Goal: Information Seeking & Learning: Compare options

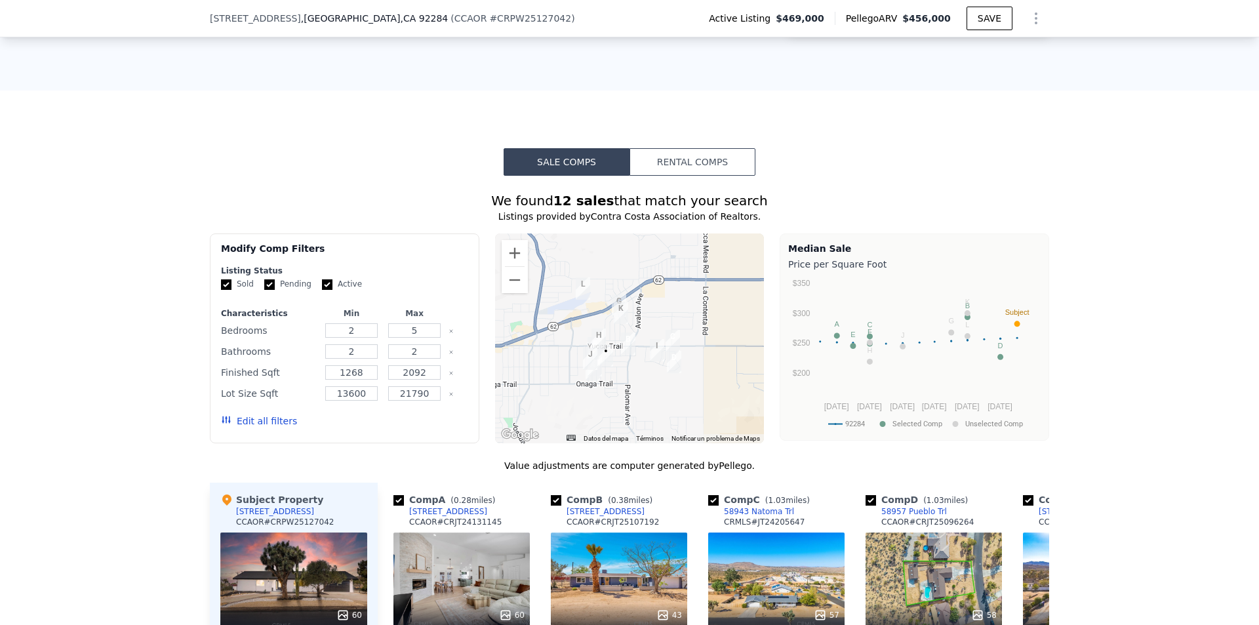
scroll to position [957, 0]
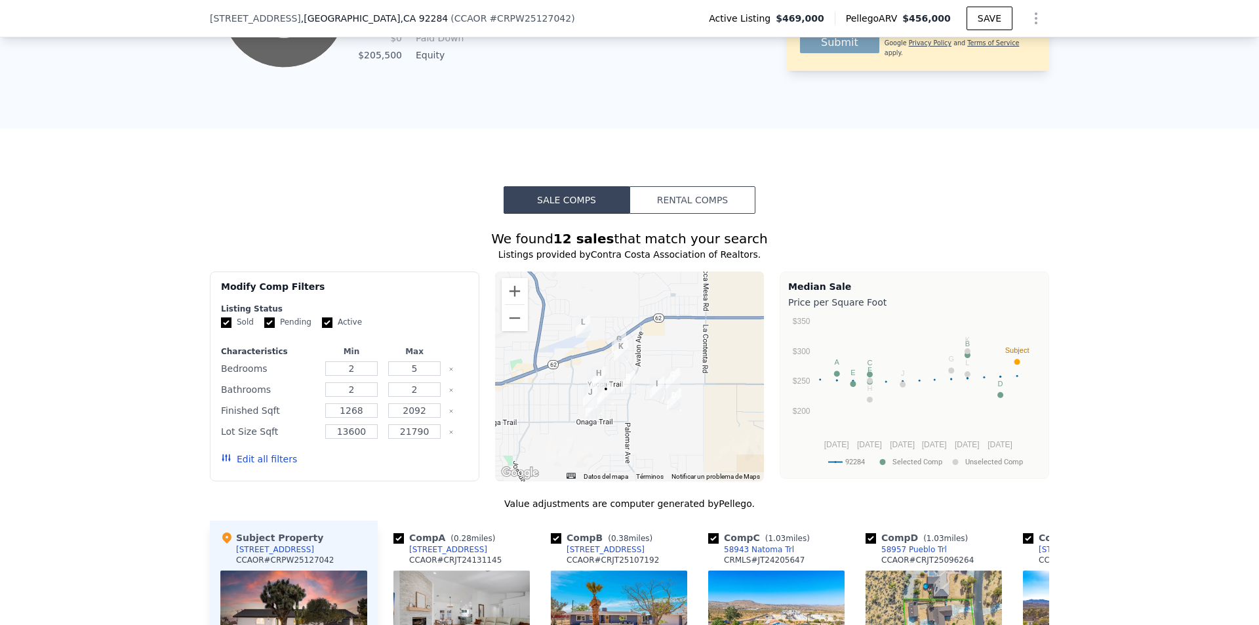
click at [723, 214] on button "Rental Comps" at bounding box center [692, 200] width 126 height 28
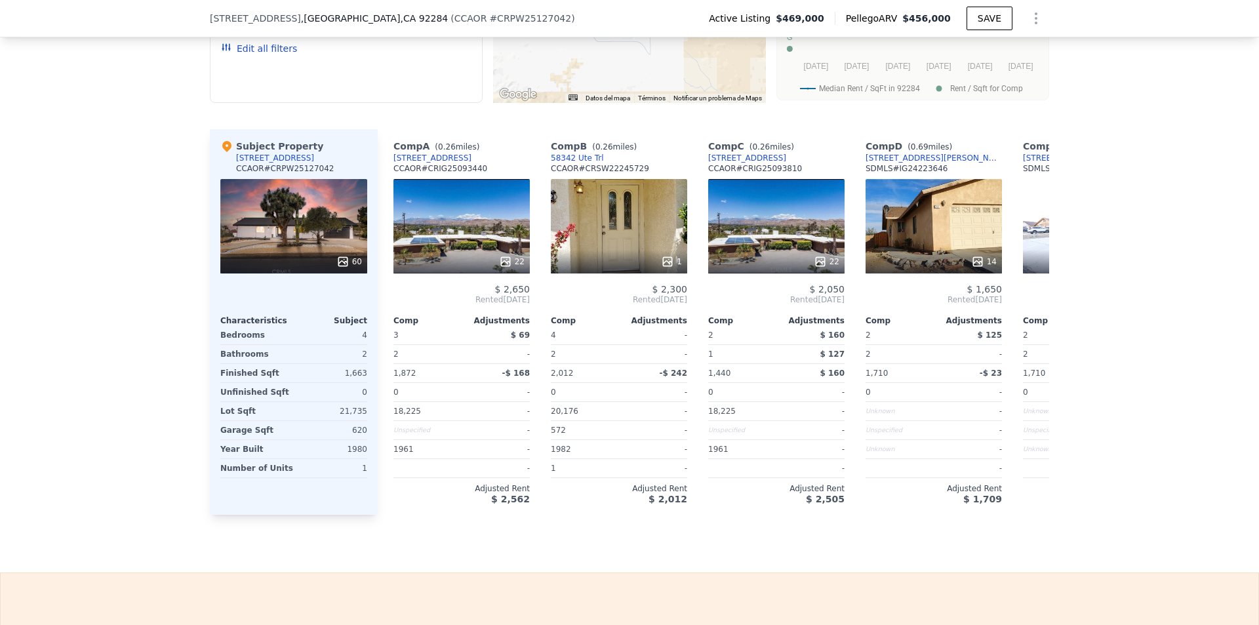
scroll to position [1307, 0]
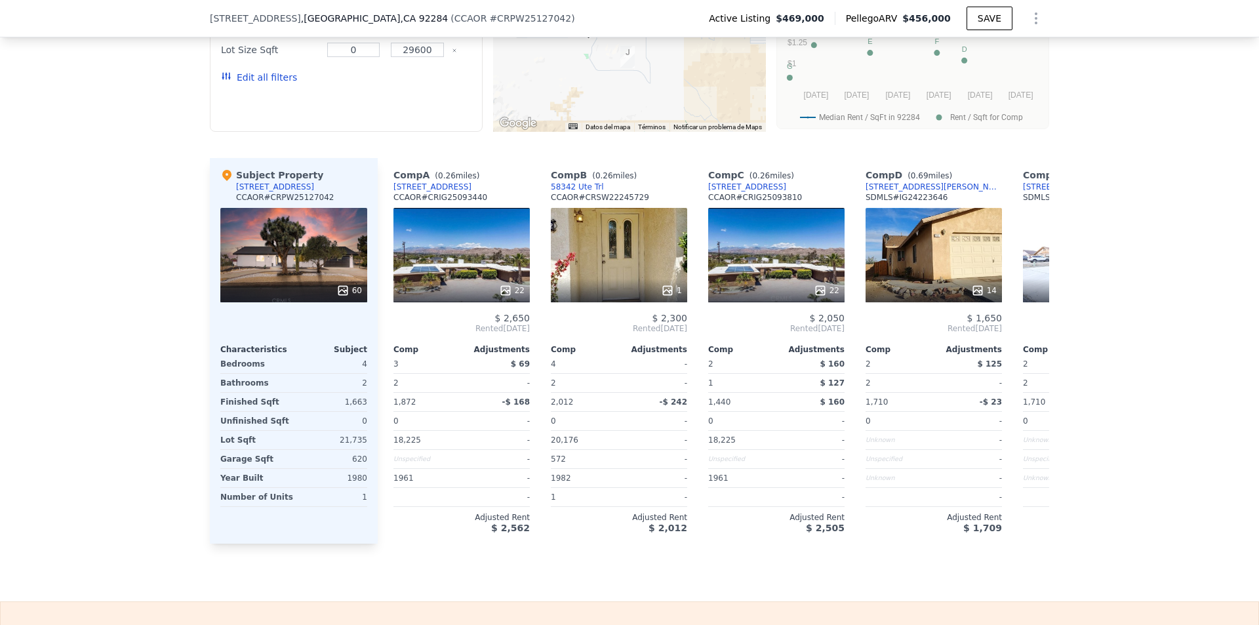
click at [484, 187] on div "Comp A ( 0.26 miles) [STREET_ADDRESS] CCAOR # CRIG25093440" at bounding box center [461, 187] width 136 height 39
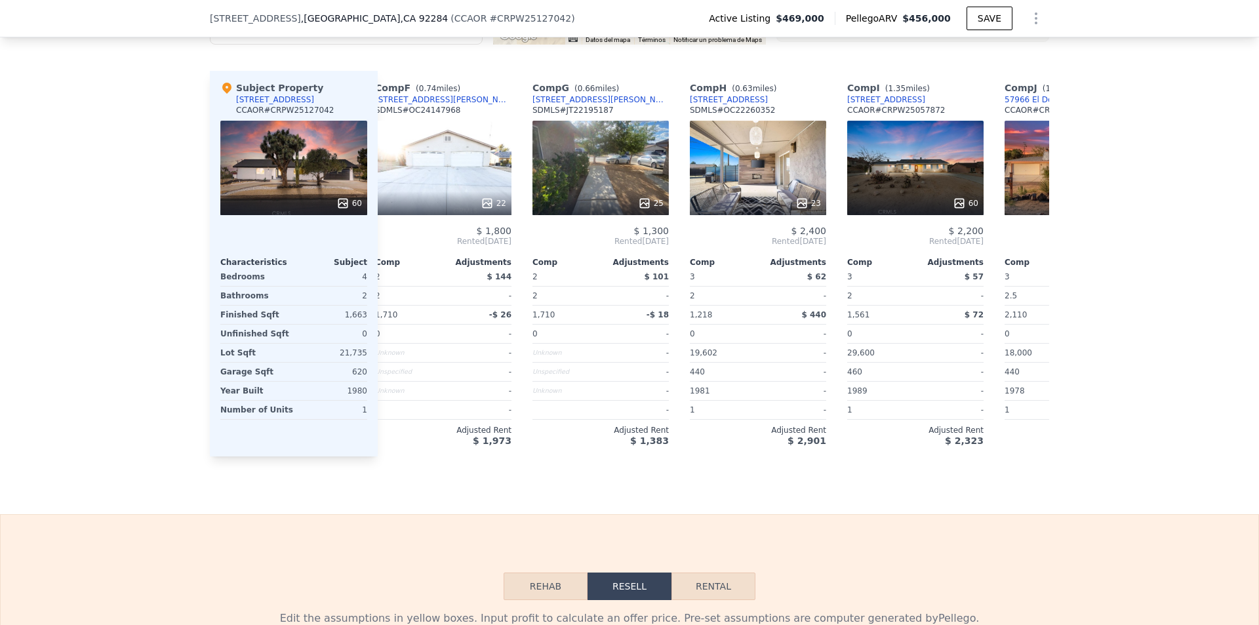
scroll to position [0, 807]
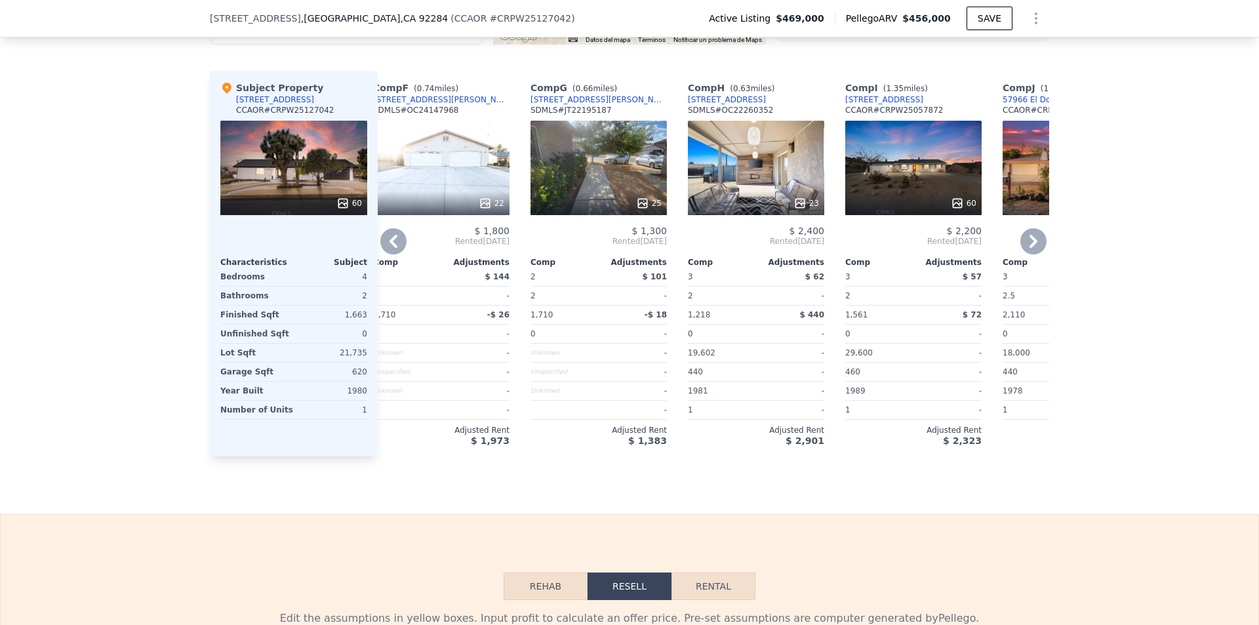
click at [765, 168] on div "23" at bounding box center [756, 168] width 136 height 94
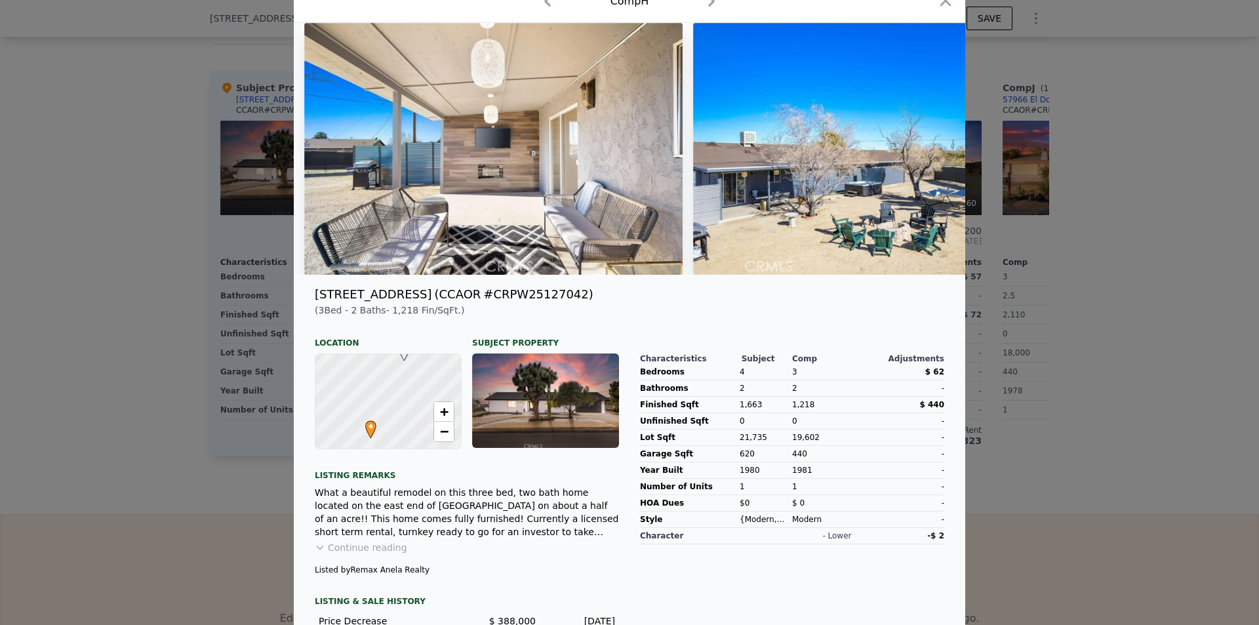
scroll to position [27, 0]
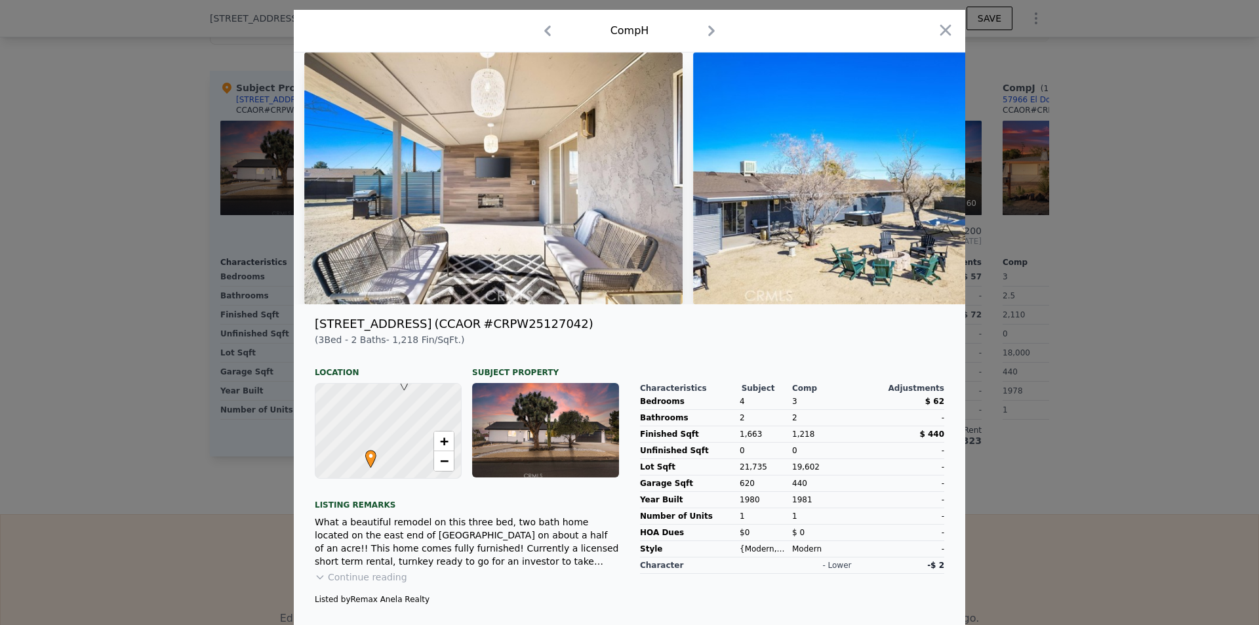
click at [707, 26] on icon "button" at bounding box center [711, 30] width 21 height 21
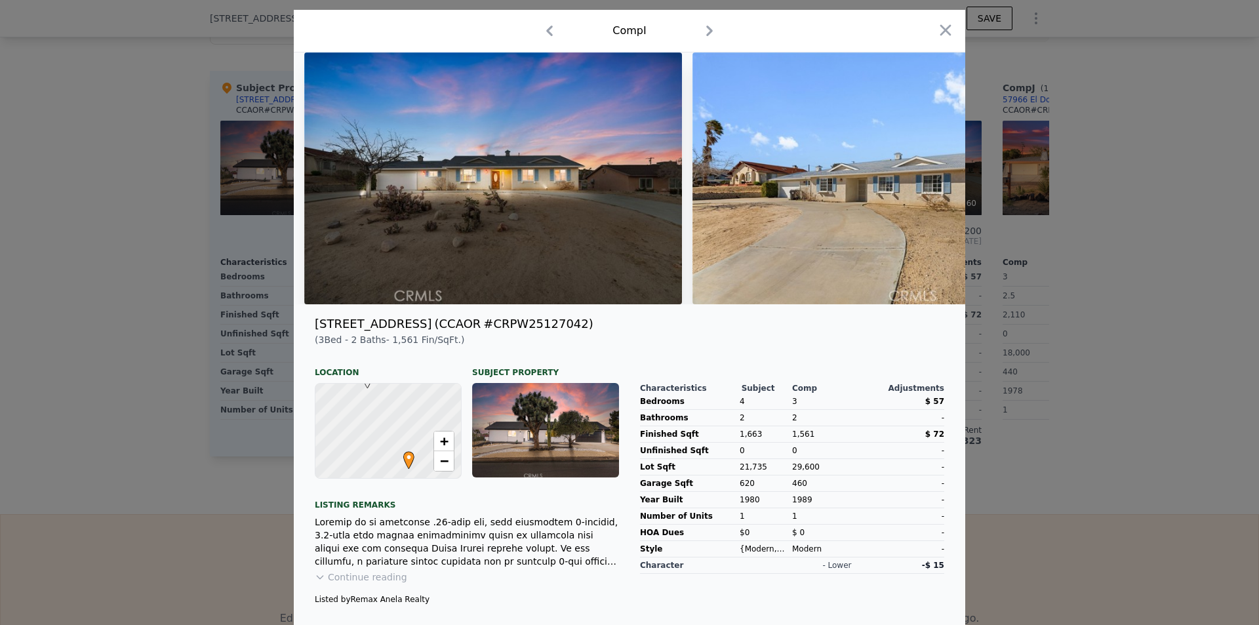
click at [707, 26] on icon "button" at bounding box center [709, 30] width 21 height 21
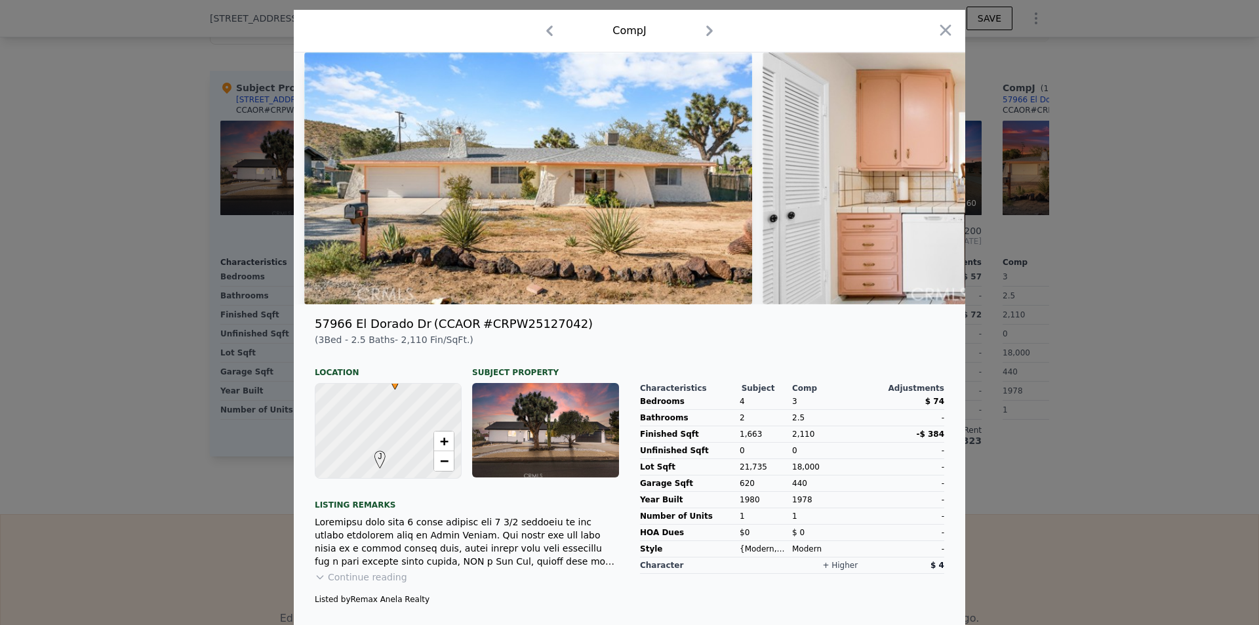
click at [707, 26] on icon "button" at bounding box center [709, 30] width 21 height 21
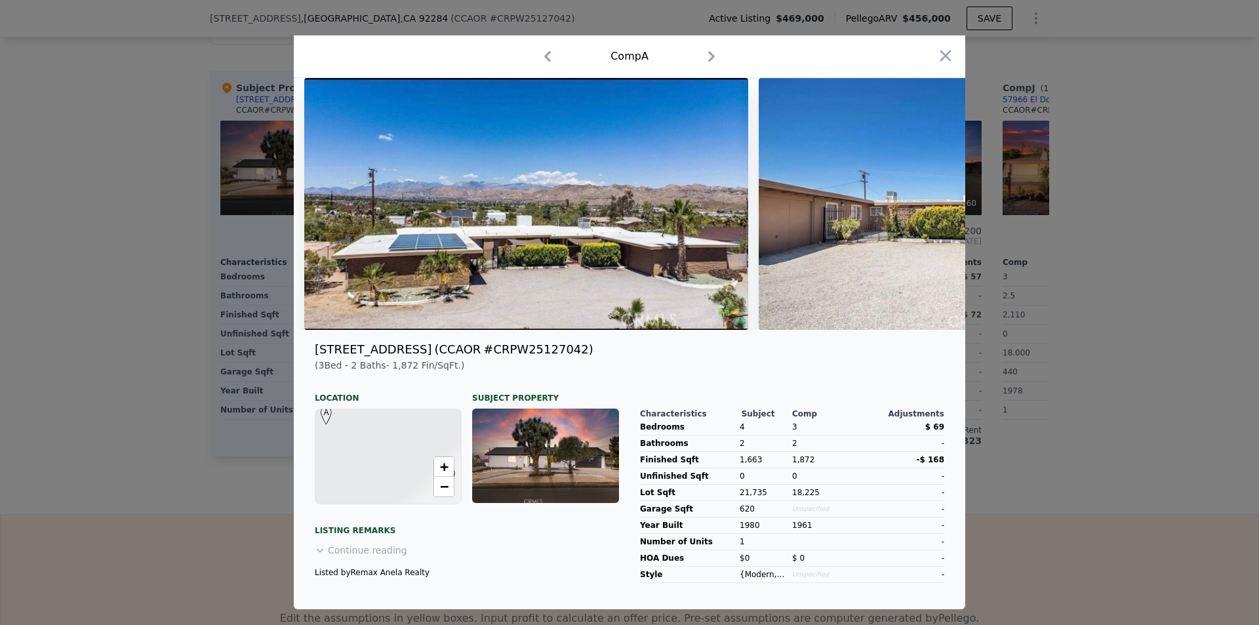
scroll to position [37, 0]
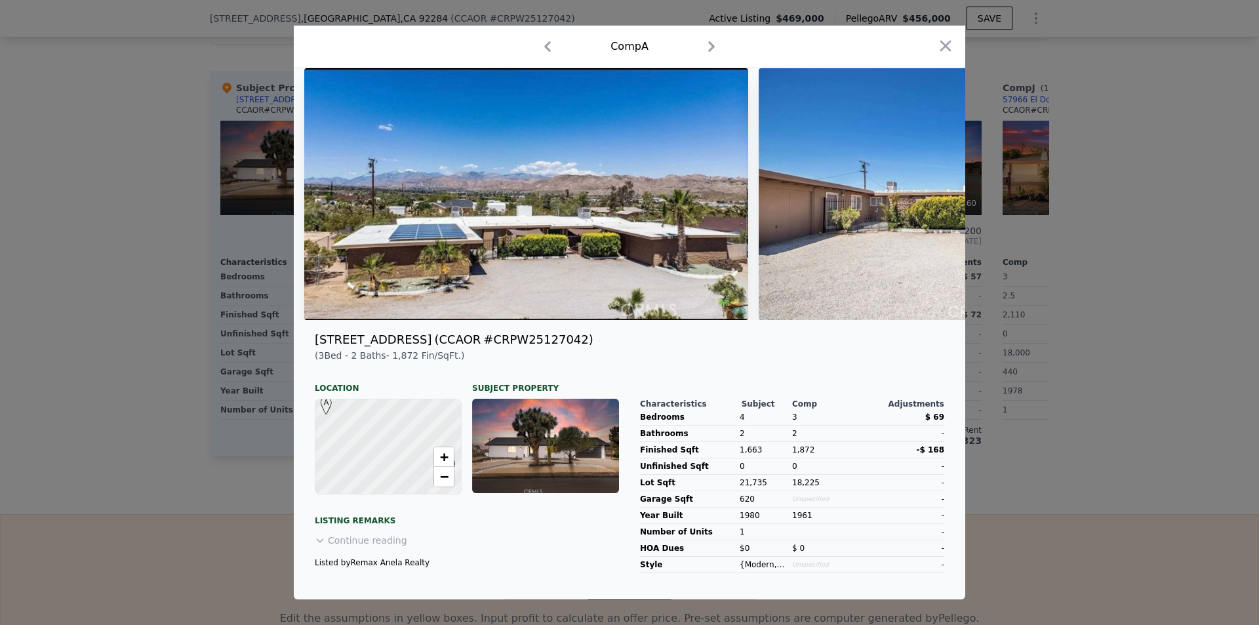
click at [707, 26] on div "Comp A" at bounding box center [629, 47] width 671 height 43
click at [703, 36] on icon "button" at bounding box center [711, 46] width 21 height 21
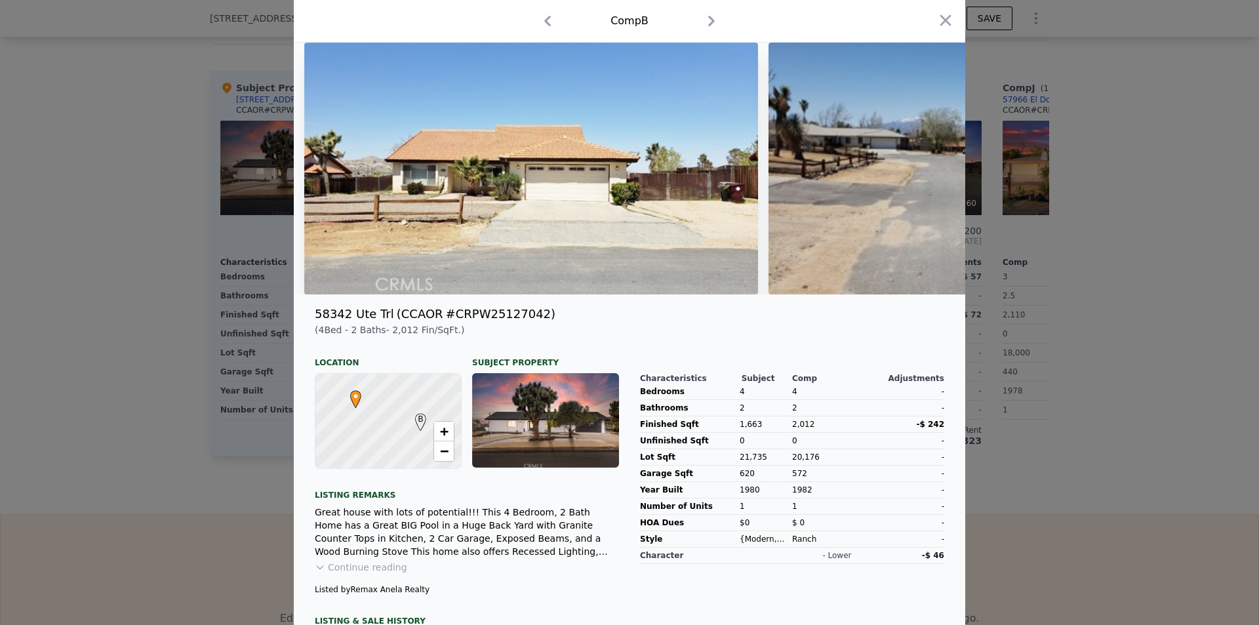
click at [707, 27] on icon "button" at bounding box center [711, 20] width 21 height 21
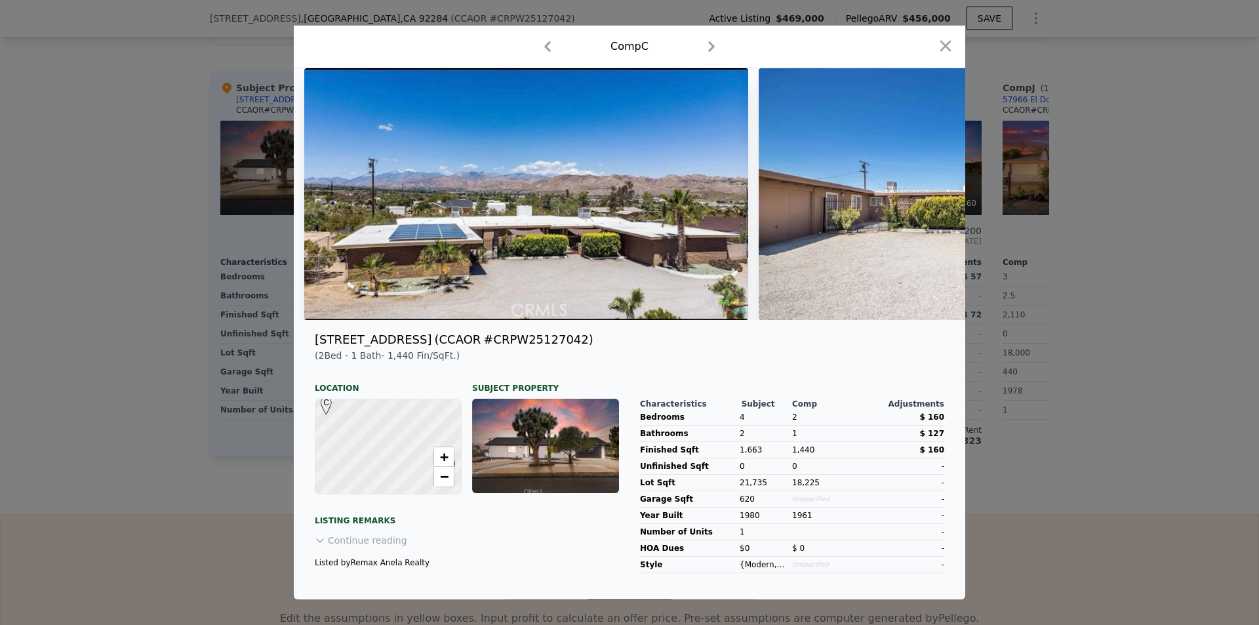
click at [545, 41] on icon "button" at bounding box center [547, 46] width 21 height 21
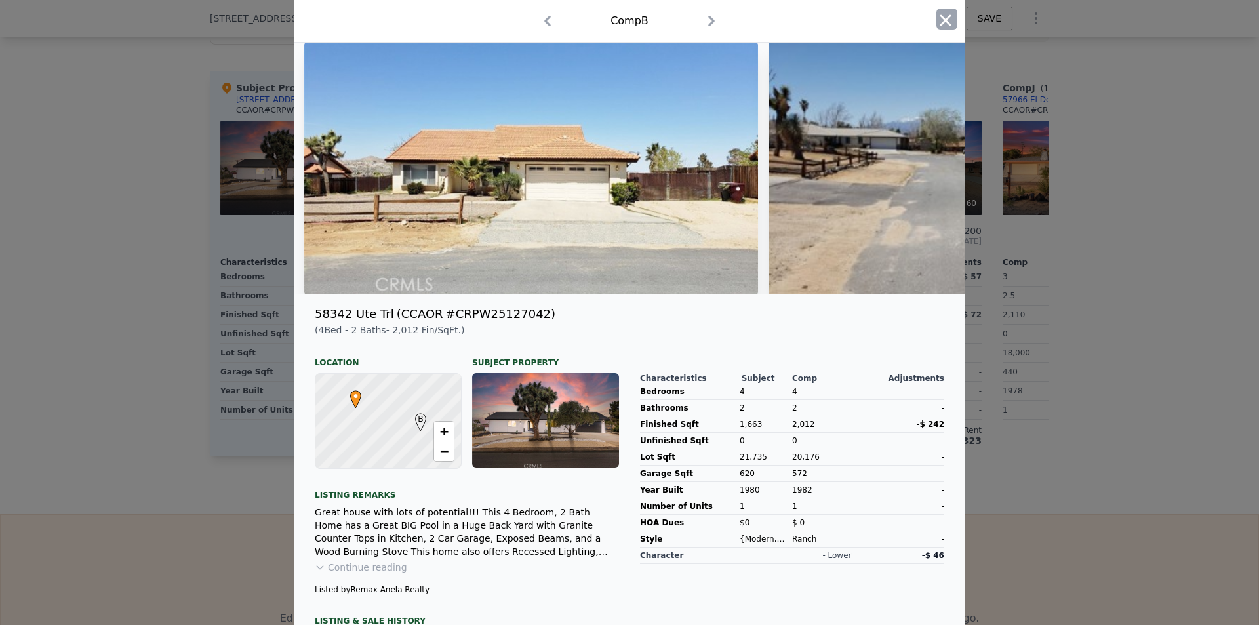
click at [942, 14] on icon "button" at bounding box center [945, 20] width 18 height 18
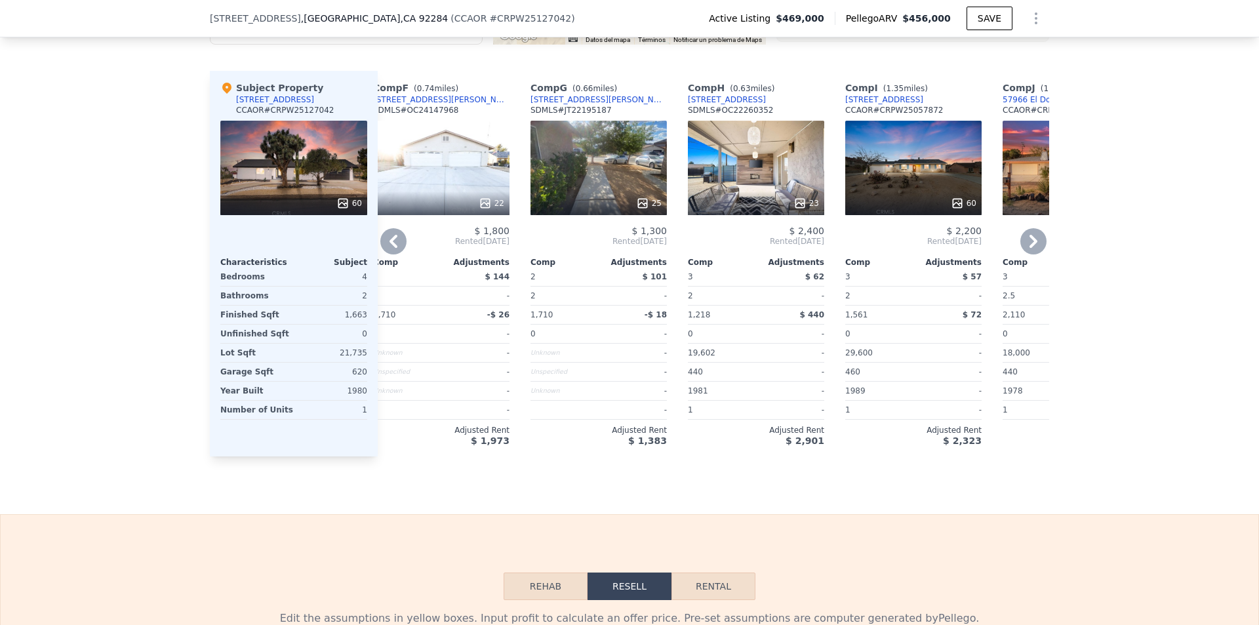
click at [1029, 248] on icon at bounding box center [1033, 241] width 8 height 13
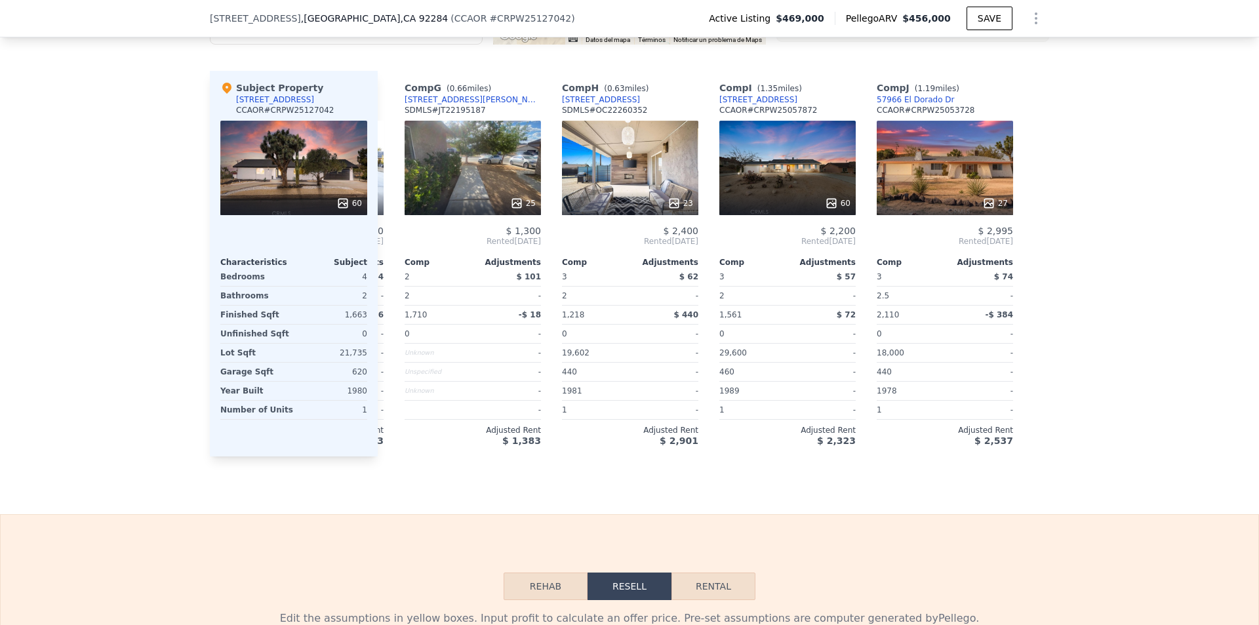
scroll to position [0, 934]
click at [1029, 250] on div at bounding box center [1038, 263] width 21 height 385
click at [394, 245] on icon at bounding box center [393, 241] width 26 height 26
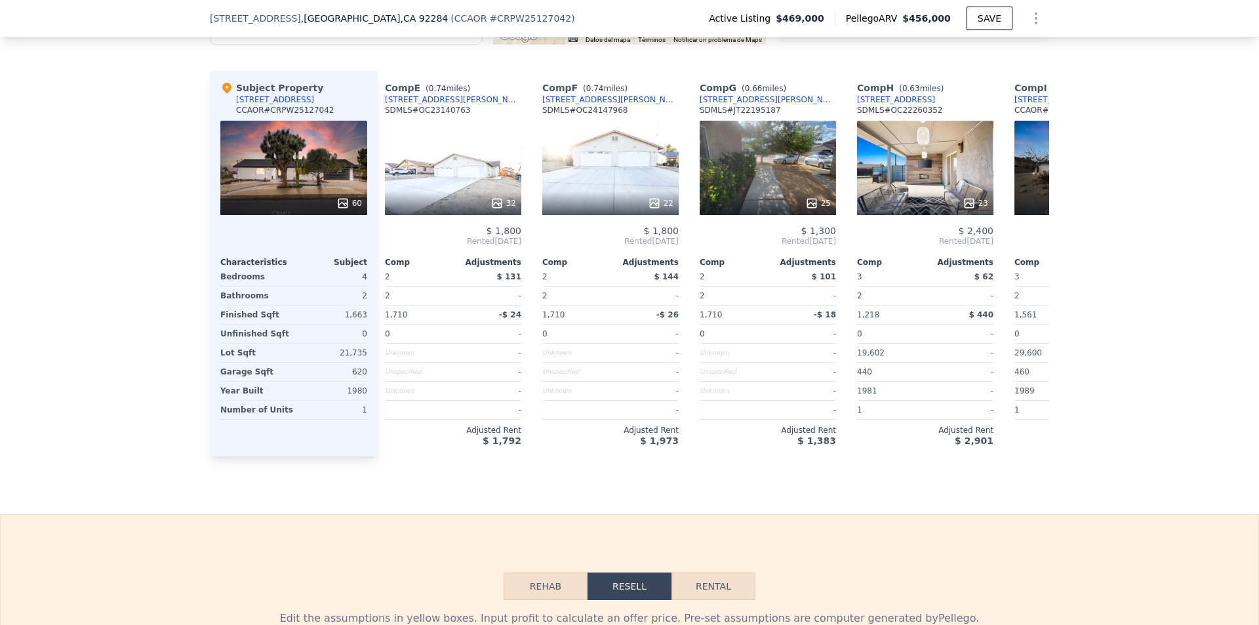
scroll to position [0, 619]
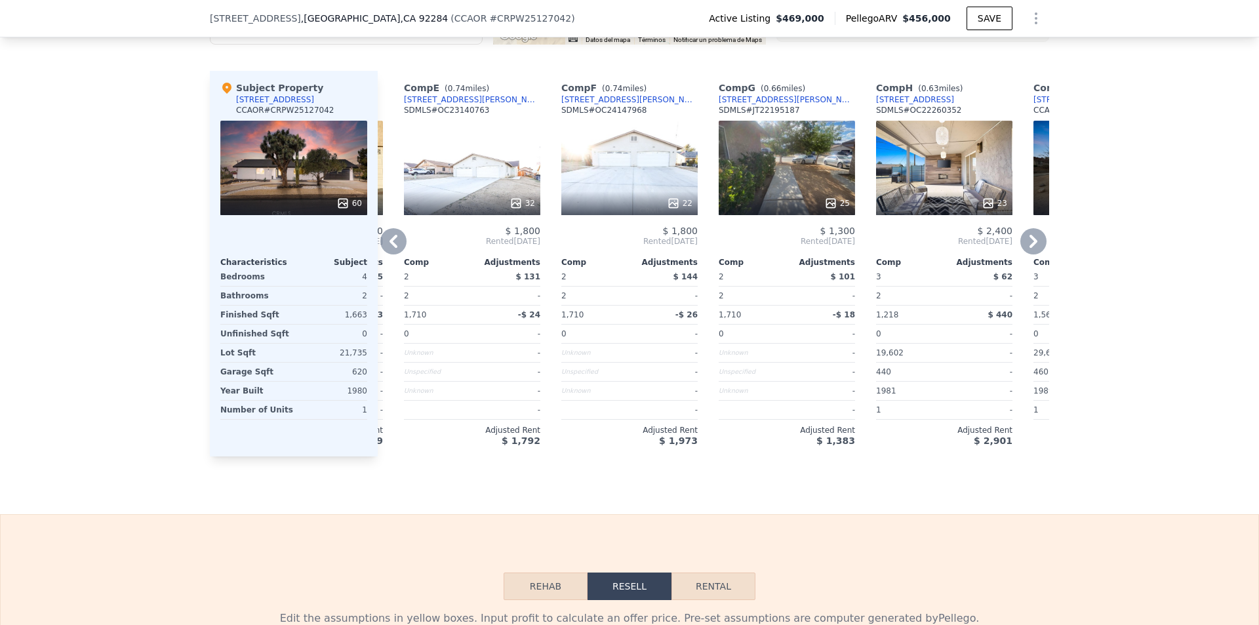
click at [391, 242] on icon at bounding box center [393, 241] width 26 height 26
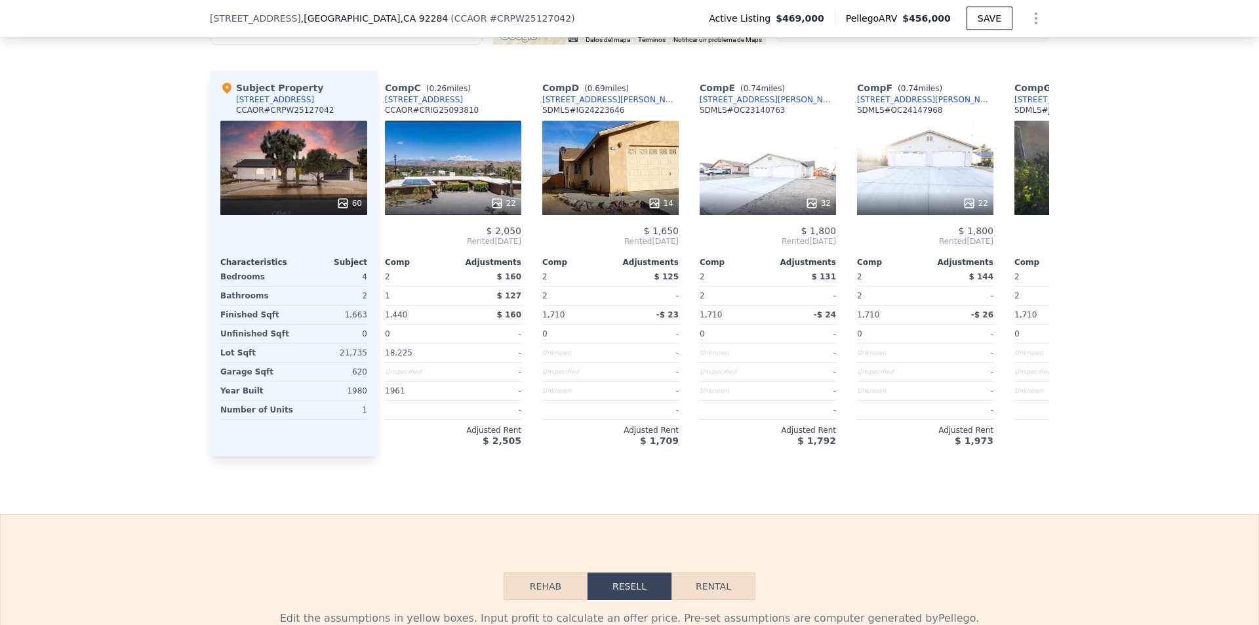
scroll to position [0, 304]
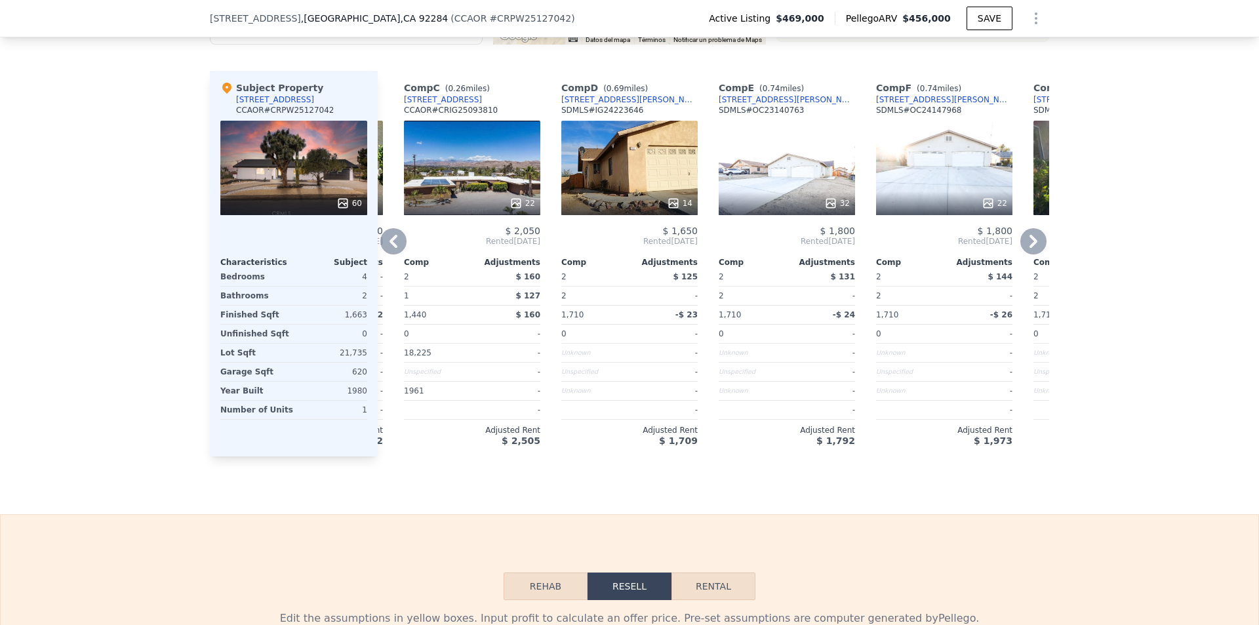
click at [391, 242] on icon at bounding box center [393, 241] width 26 height 26
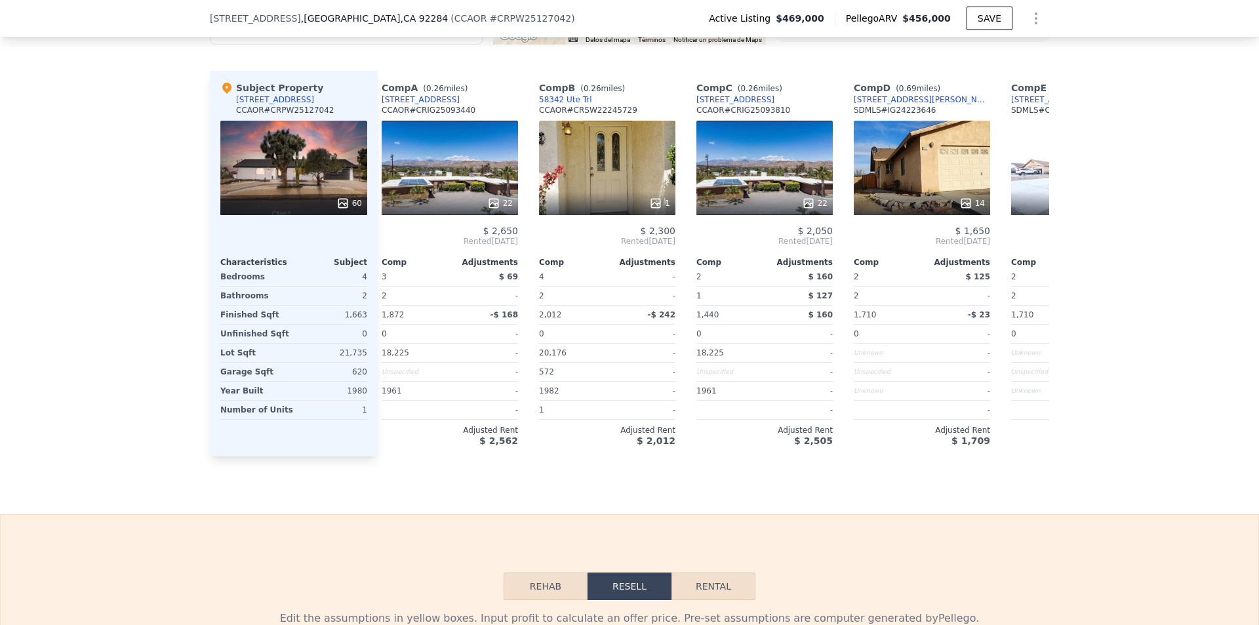
scroll to position [0, 0]
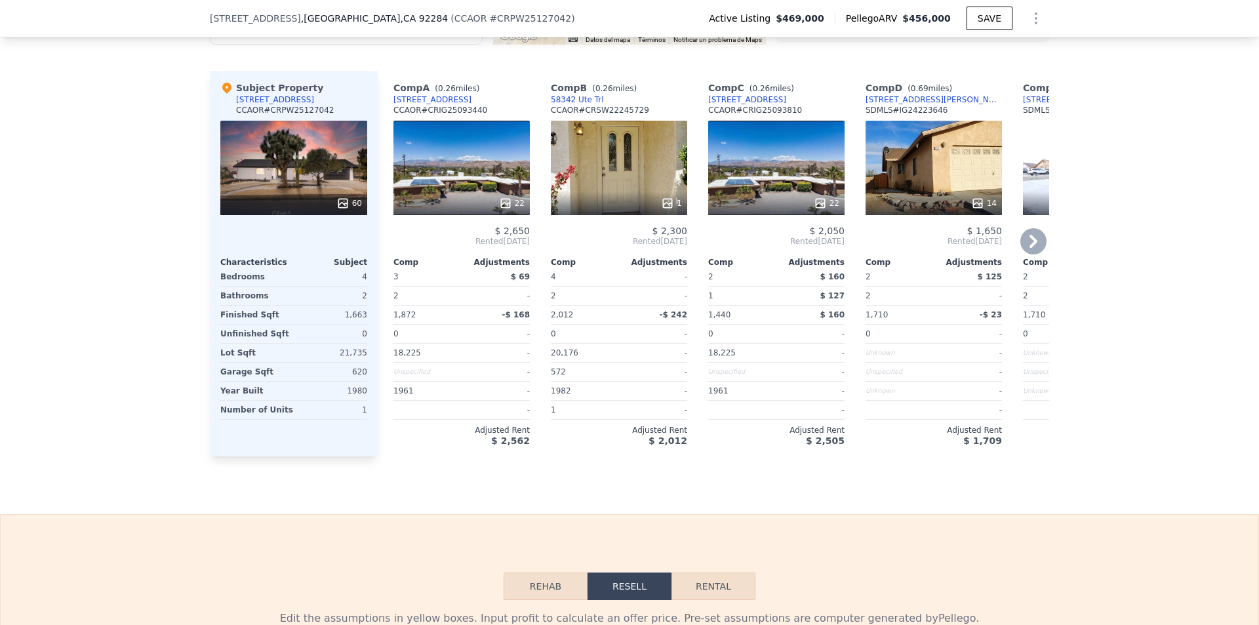
click at [393, 236] on div "$ 2,650" at bounding box center [461, 231] width 136 height 10
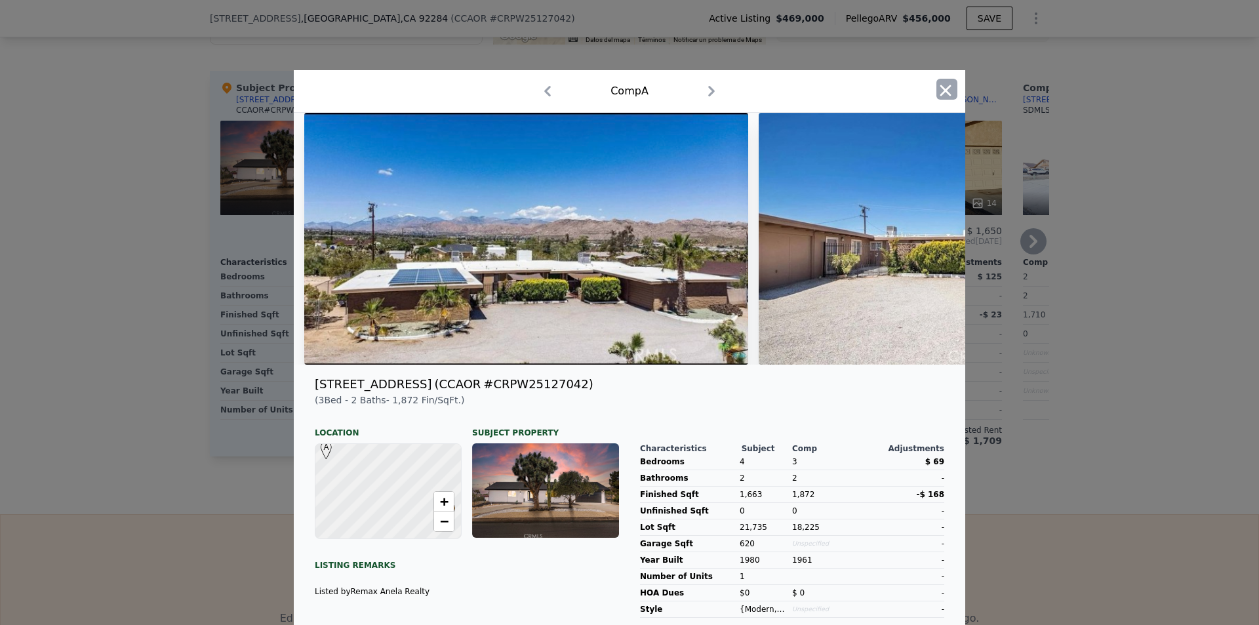
click at [940, 81] on icon "button" at bounding box center [945, 90] width 18 height 18
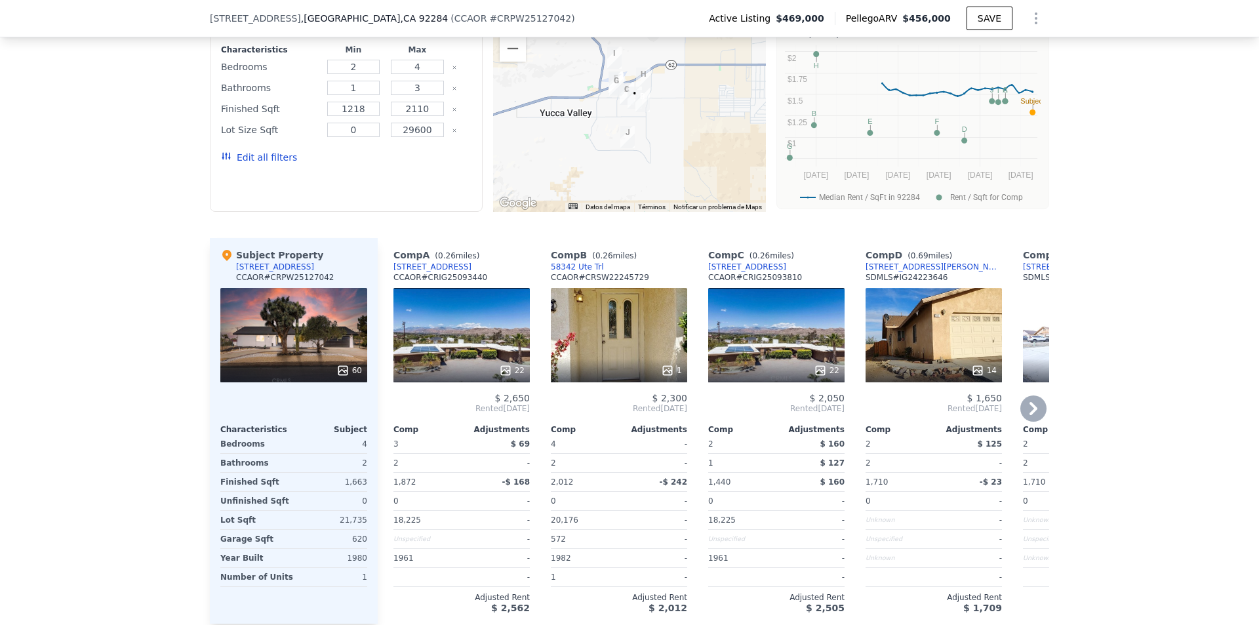
scroll to position [1132, 0]
